Goal: Check status: Check status

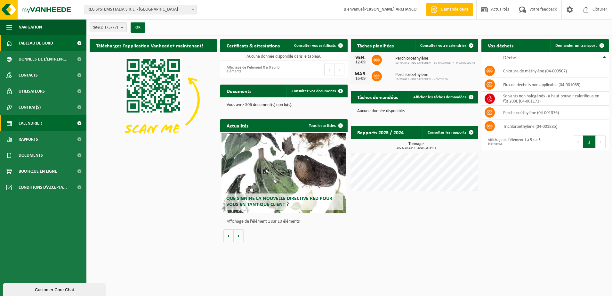
click at [37, 123] on span "Calendrier" at bounding box center [30, 123] width 23 height 16
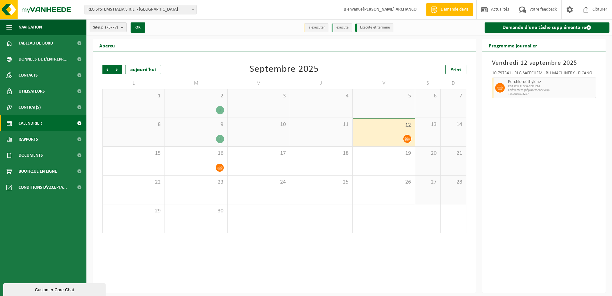
click at [388, 125] on span "12" at bounding box center [384, 125] width 56 height 7
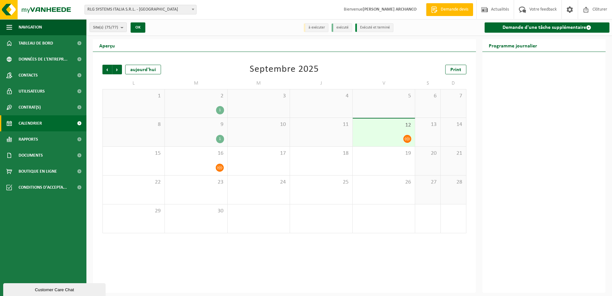
click at [394, 129] on div "12" at bounding box center [384, 132] width 62 height 28
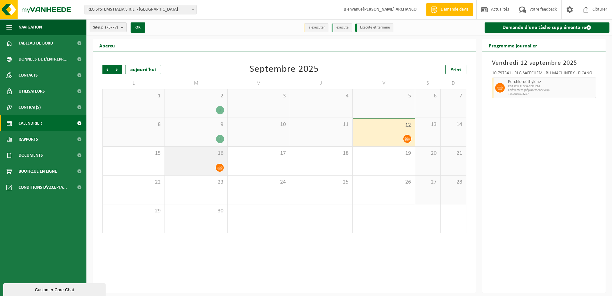
click at [185, 163] on div "16" at bounding box center [196, 161] width 62 height 28
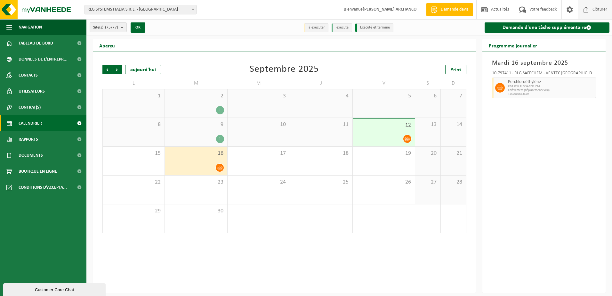
click at [594, 9] on span "Clôturer" at bounding box center [600, 9] width 18 height 19
